Goal: Information Seeking & Learning: Learn about a topic

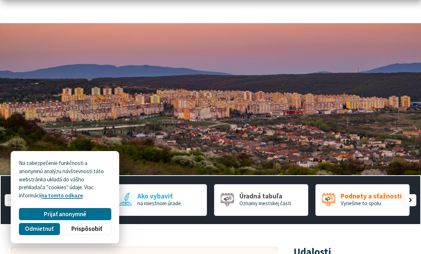
scroll to position [34, 0]
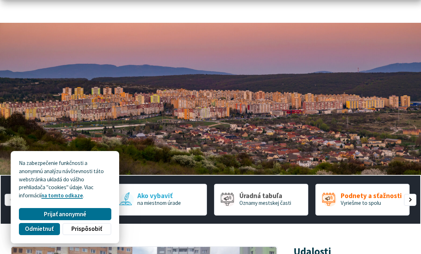
click at [39, 220] on button "Prijať anonymné" at bounding box center [65, 214] width 92 height 12
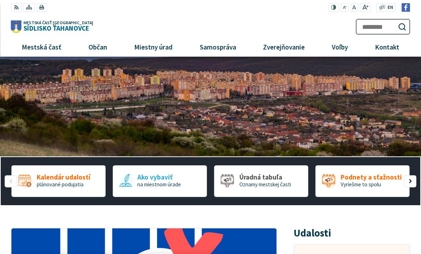
scroll to position [0, 0]
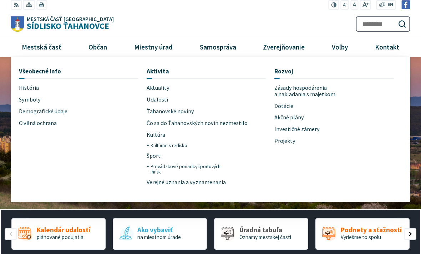
click at [25, 88] on span "História" at bounding box center [29, 88] width 20 height 12
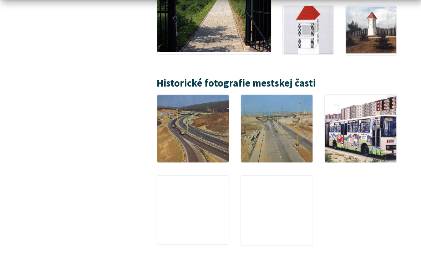
scroll to position [1261, 0]
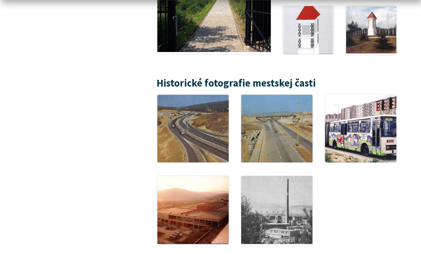
click at [283, 117] on img at bounding box center [277, 129] width 72 height 68
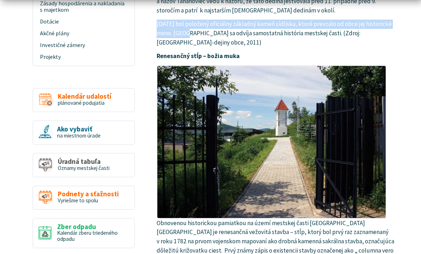
scroll to position [377, 0]
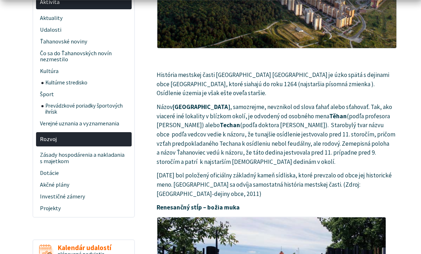
scroll to position [225, 0]
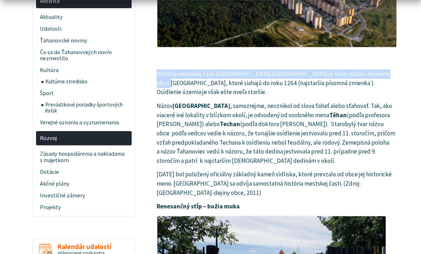
copy p "História mestskej časti Košice-Sídlisko Ťahanovce je úzko spätá s dejinami obce…"
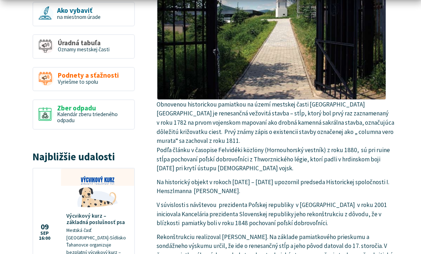
scroll to position [495, 0]
click at [195, 109] on p "Obnovenou historickou pamiatkou na území mestskej časti Košice-Sídlisko Ťahanov…" at bounding box center [277, 69] width 241 height 210
click at [157, 96] on img at bounding box center [272, 23] width 230 height 153
click at [161, 103] on p "Obnovenou historickou pamiatkou na území mestskej časti Košice-Sídlisko Ťahanov…" at bounding box center [277, 69] width 241 height 210
click at [157, 96] on img at bounding box center [272, 23] width 230 height 153
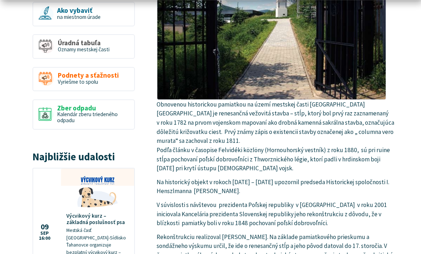
click at [164, 104] on p "Obnovenou historickou pamiatkou na území mestskej časti Košice-Sídlisko Ťahanov…" at bounding box center [277, 69] width 241 height 210
click at [162, 103] on p "Obnovenou historickou pamiatkou na území mestskej časti Košice-Sídlisko Ťahanov…" at bounding box center [277, 69] width 241 height 210
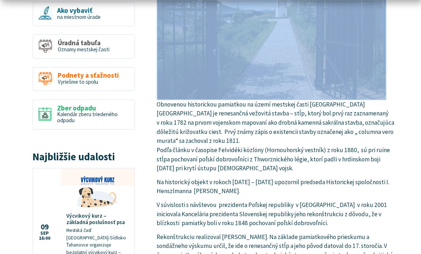
click at [197, 132] on p "Obnovenou historickou pamiatkou na území mestskej časti Košice-Sídlisko Ťahanov…" at bounding box center [277, 69] width 241 height 210
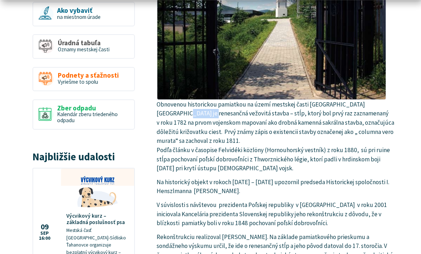
click at [206, 162] on p "Obnovenou historickou pamiatkou na území mestskej časti Košice-Sídlisko Ťahanov…" at bounding box center [277, 69] width 241 height 210
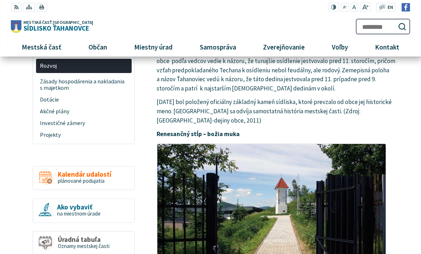
scroll to position [296, 0]
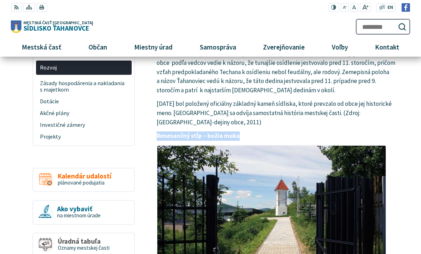
copy strong "Renesančný stĺp – božia muka"
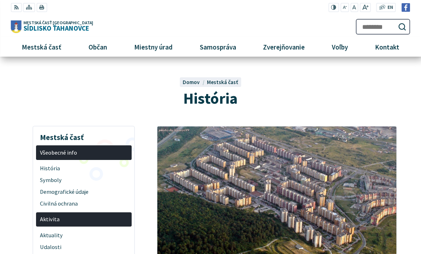
scroll to position [0, 0]
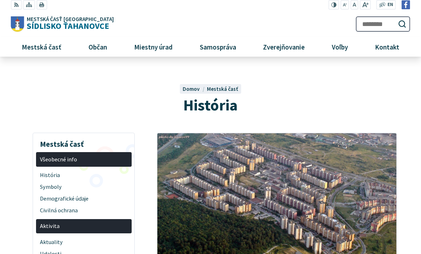
click at [310, 102] on h1 "História" at bounding box center [210, 105] width 356 height 17
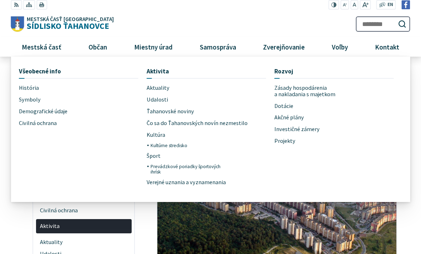
click at [39, 102] on span "Symboly" at bounding box center [30, 100] width 22 height 12
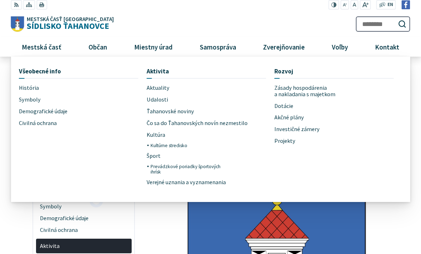
click at [157, 132] on span "Kultúra" at bounding box center [156, 135] width 19 height 12
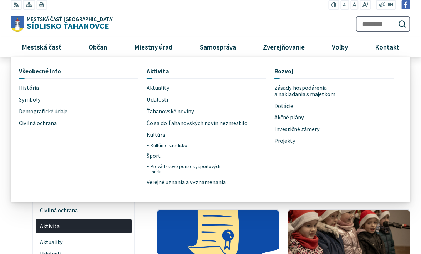
click at [287, 141] on span "Projekty" at bounding box center [284, 142] width 21 height 12
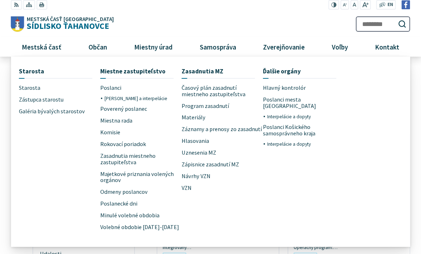
click at [32, 89] on span "Starosta" at bounding box center [29, 88] width 21 height 12
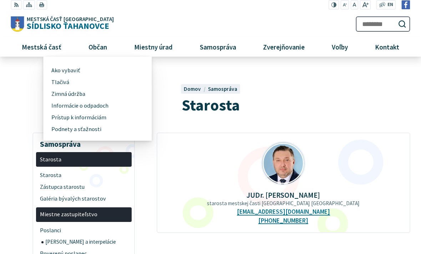
click at [33, 110] on h1 "Starosta" at bounding box center [210, 105] width 356 height 17
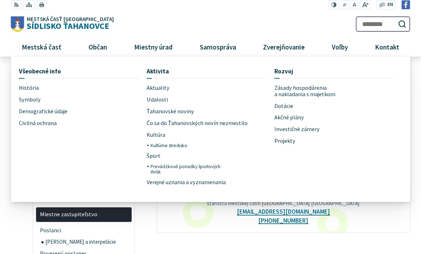
scroll to position [9, 0]
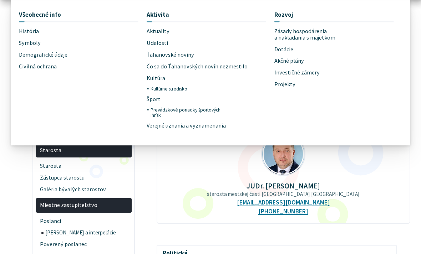
click at [167, 45] on link "Udalosti" at bounding box center [206, 43] width 119 height 12
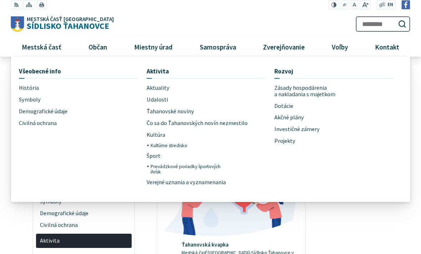
click at [163, 86] on span "Aktuality" at bounding box center [158, 88] width 23 height 12
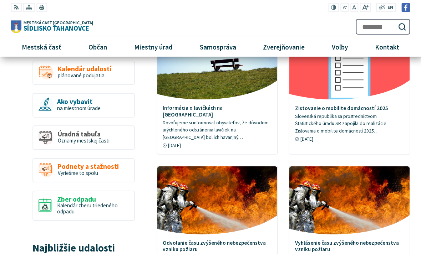
scroll to position [417, 0]
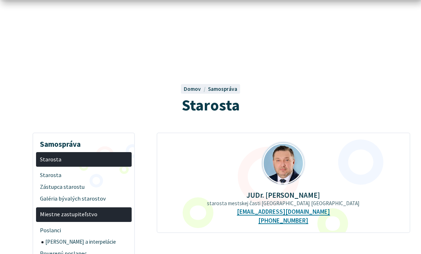
scroll to position [9, 0]
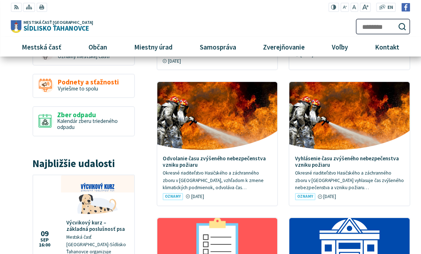
scroll to position [460, 0]
